Goal: Find specific page/section: Find specific page/section

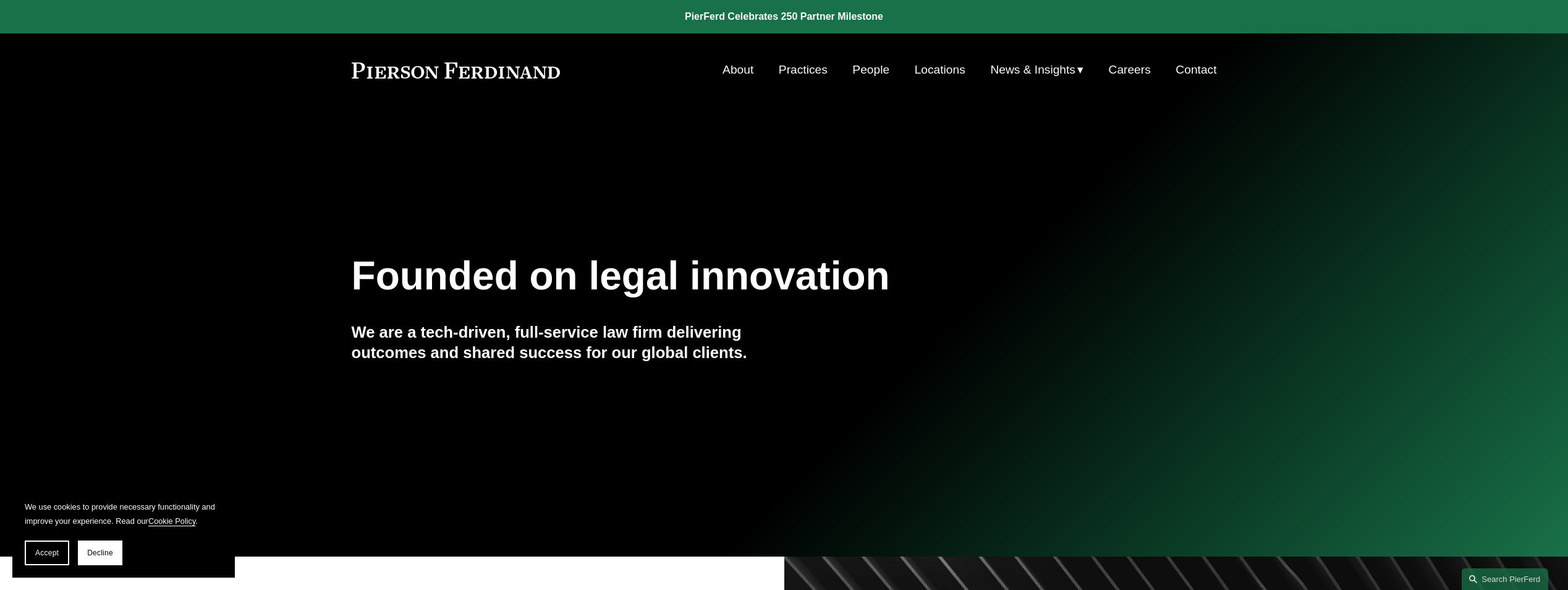
click at [873, 71] on link "People" at bounding box center [870, 70] width 37 height 24
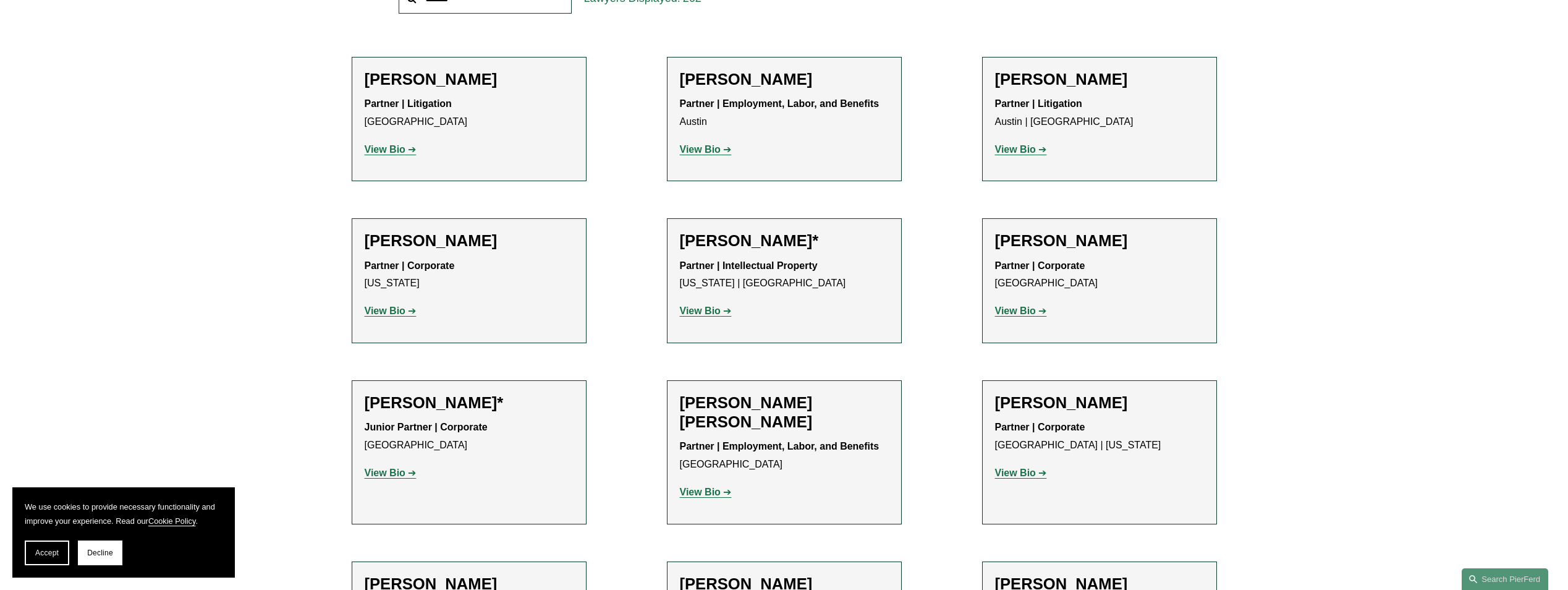
scroll to position [309, 0]
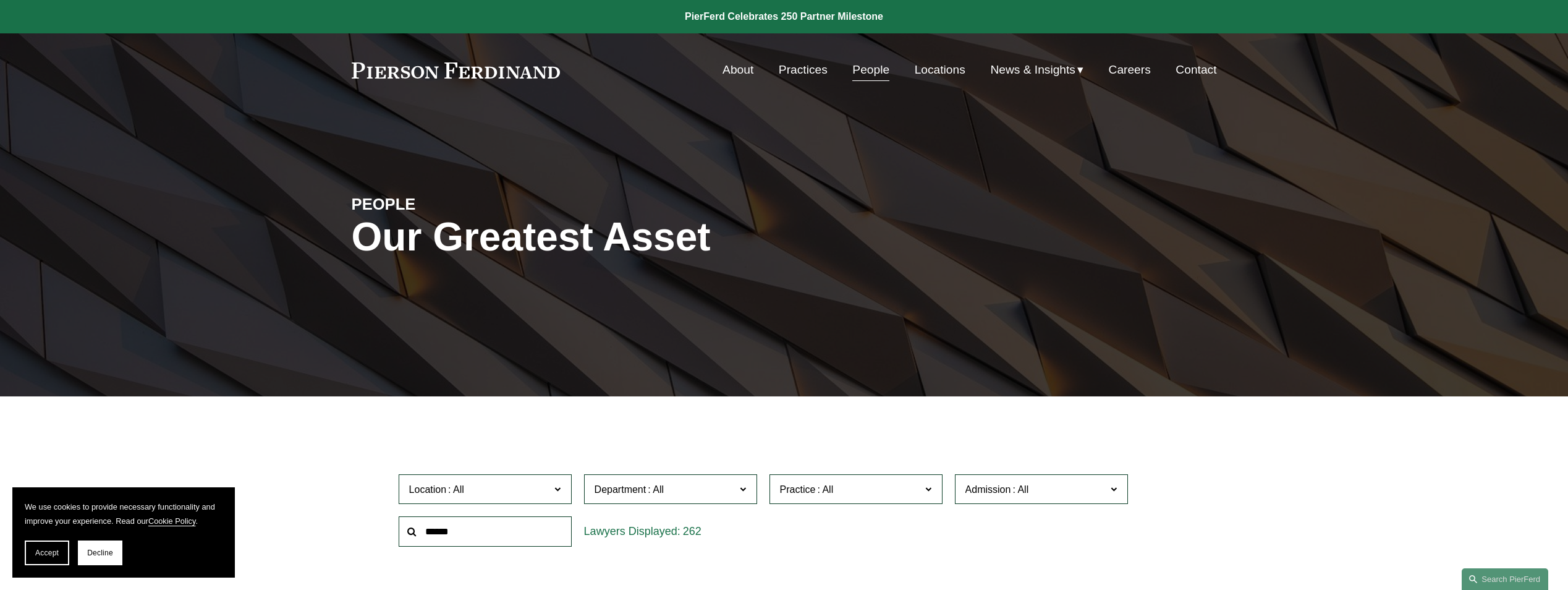
click at [864, 70] on link "People" at bounding box center [870, 70] width 37 height 24
